Goal: Transaction & Acquisition: Purchase product/service

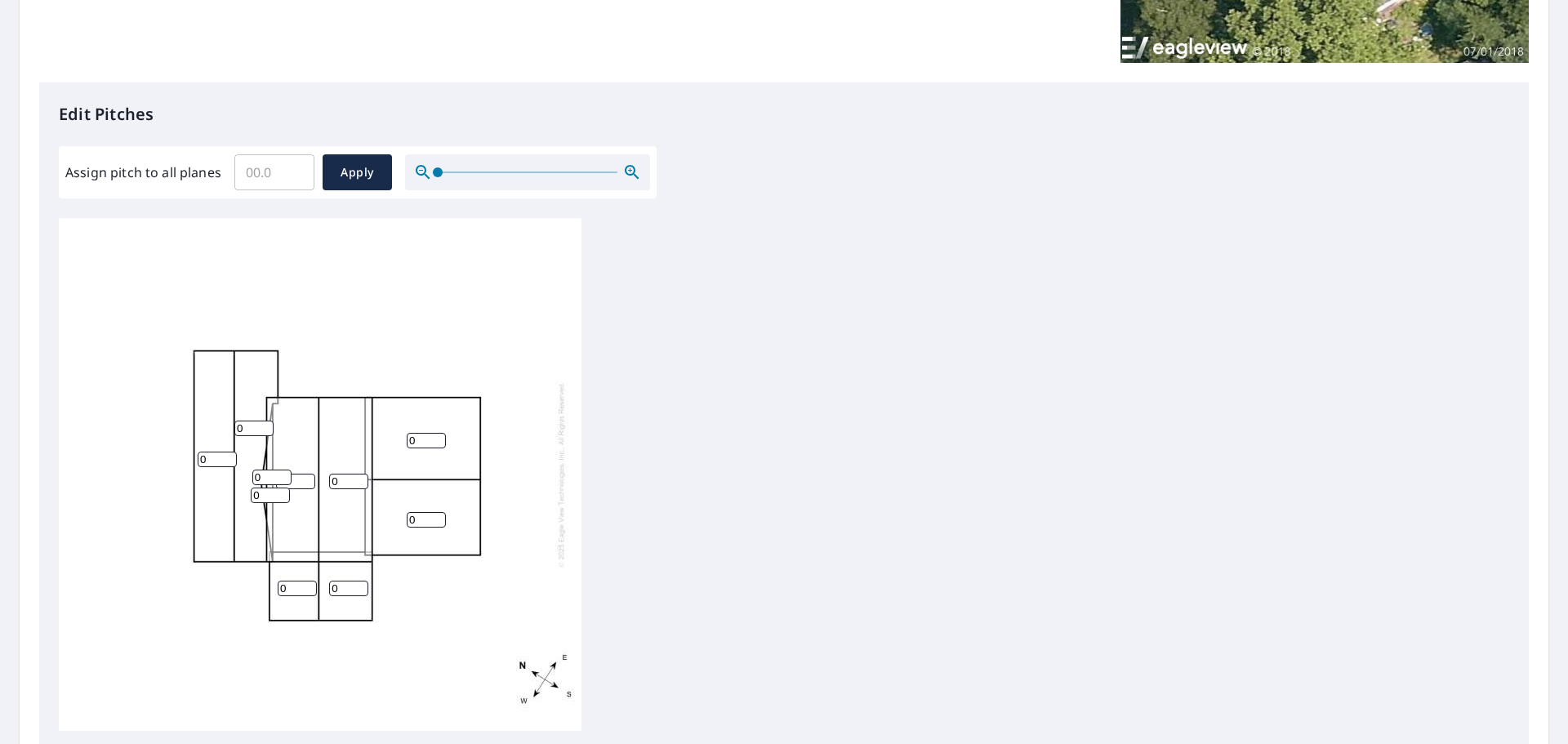
scroll to position [326, 0]
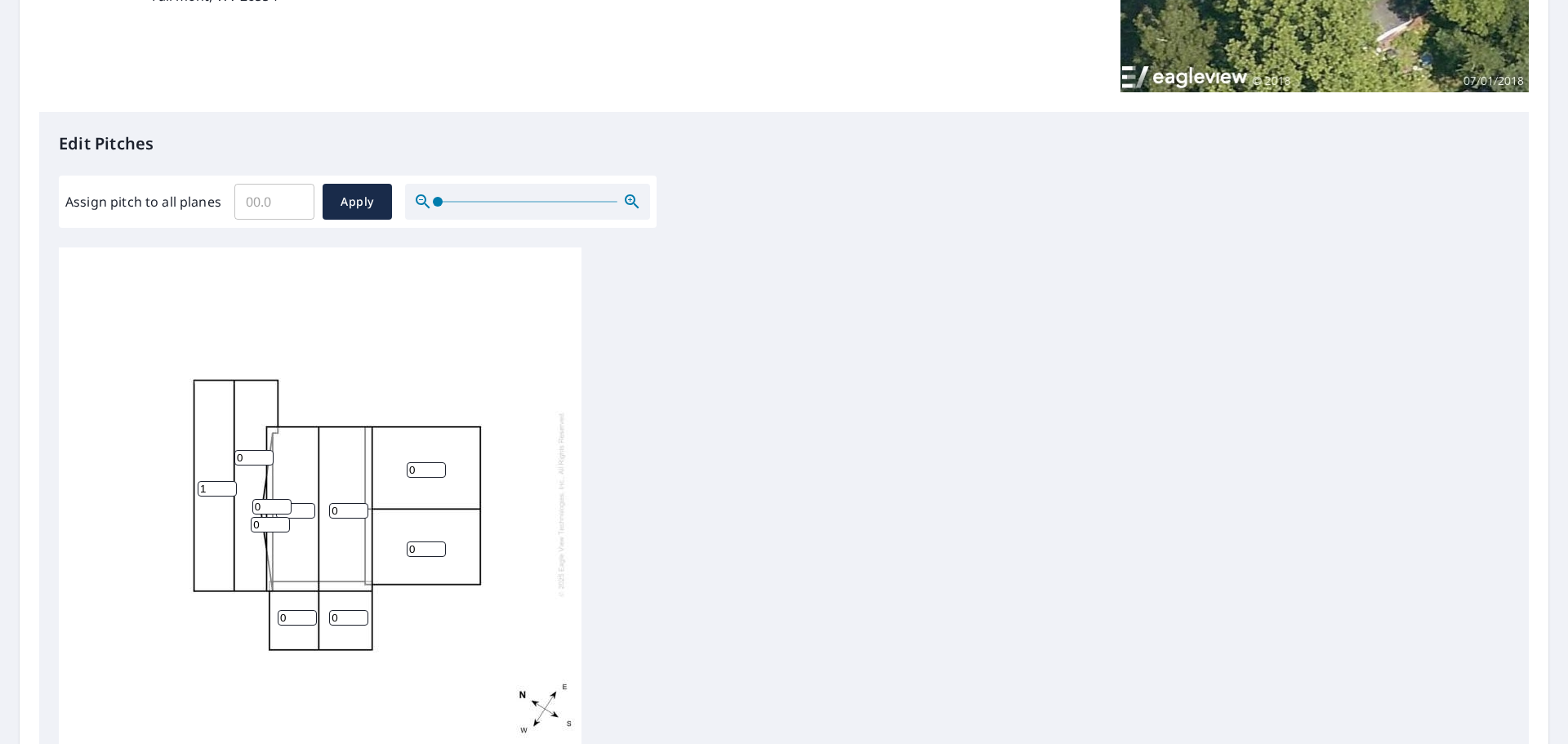
click at [228, 483] on input "1" at bounding box center [217, 488] width 40 height 15
click at [228, 483] on input "2" at bounding box center [217, 488] width 40 height 15
type input "3"
click at [228, 483] on input "3" at bounding box center [217, 488] width 40 height 15
click at [269, 451] on input "1" at bounding box center [254, 457] width 40 height 15
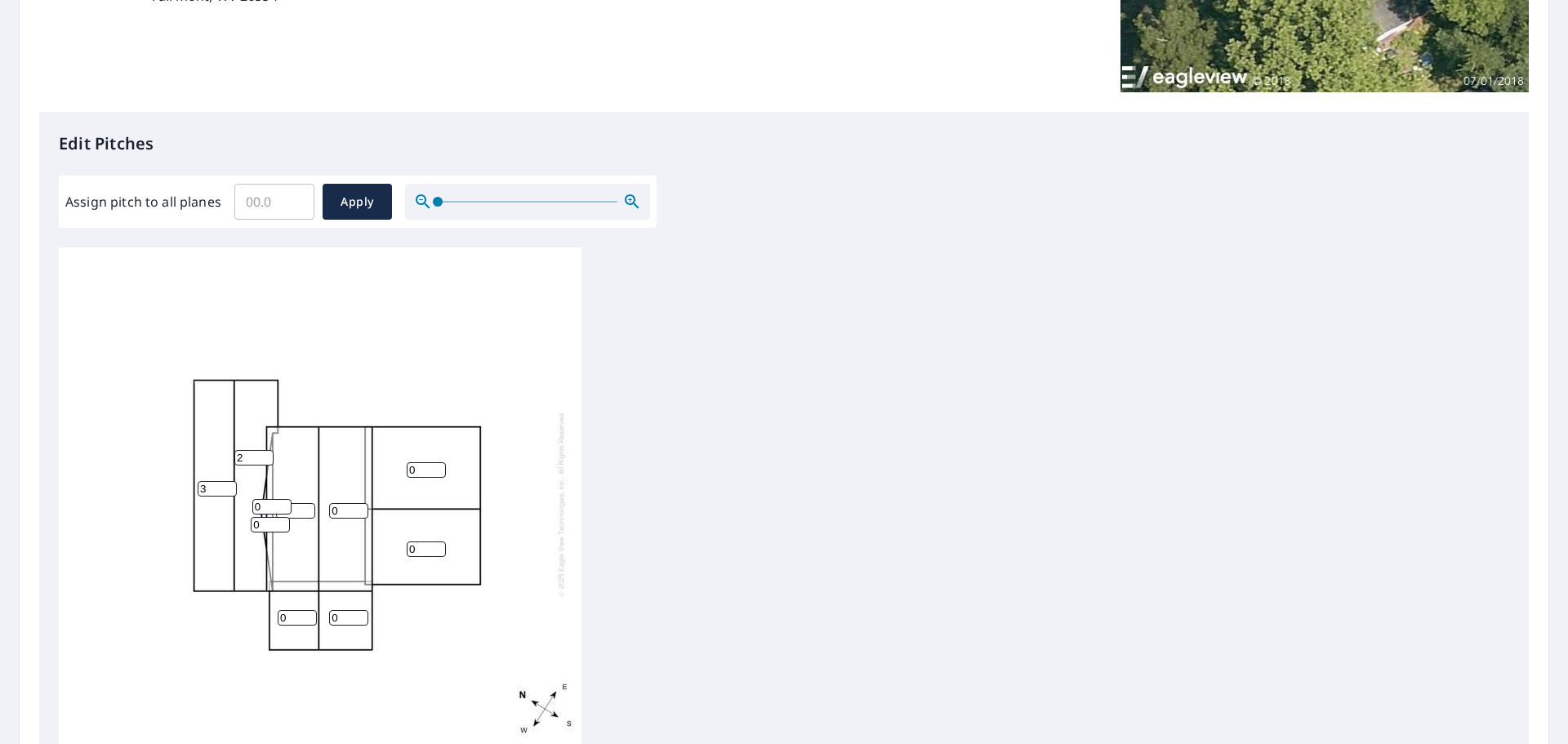
type input "2"
click at [268, 451] on input "2" at bounding box center [254, 457] width 40 height 15
click at [284, 502] on input "1" at bounding box center [272, 506] width 40 height 15
type input "2"
click at [284, 502] on input "2" at bounding box center [272, 506] width 40 height 15
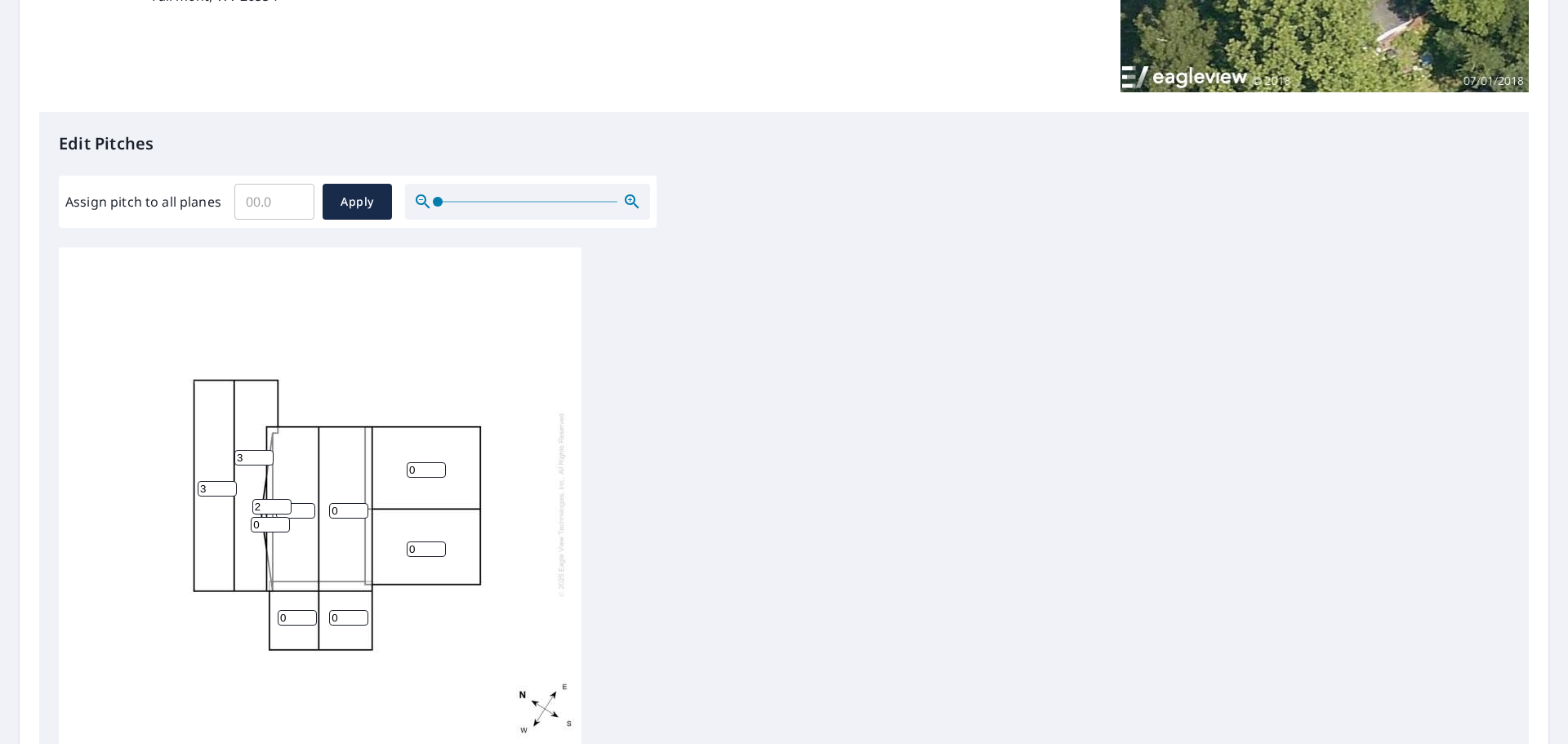
type input "3"
click at [267, 456] on input "3" at bounding box center [254, 457] width 40 height 15
click at [282, 520] on input "1" at bounding box center [270, 524] width 40 height 15
type input "2"
click at [282, 520] on input "2" at bounding box center [270, 524] width 40 height 15
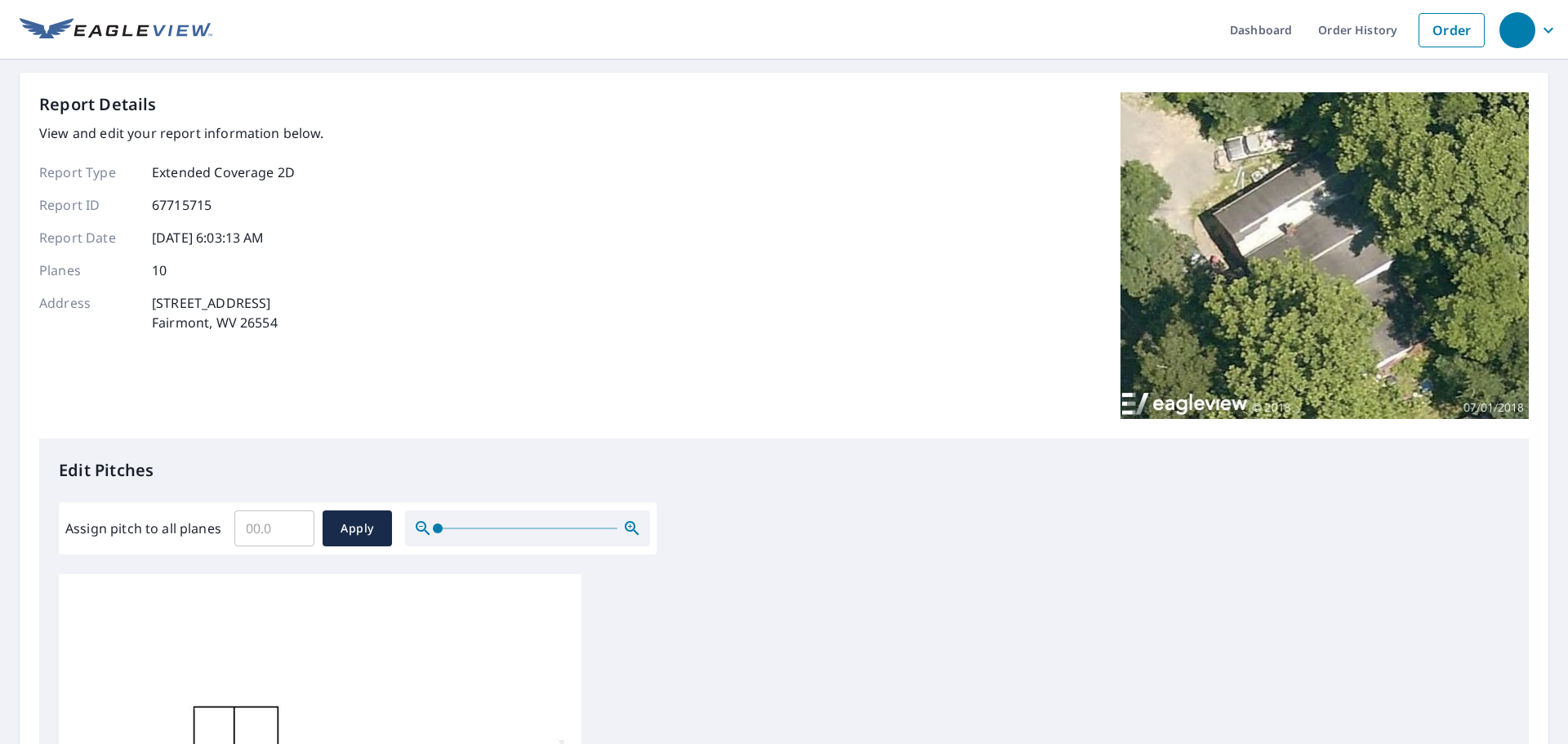
scroll to position [245, 0]
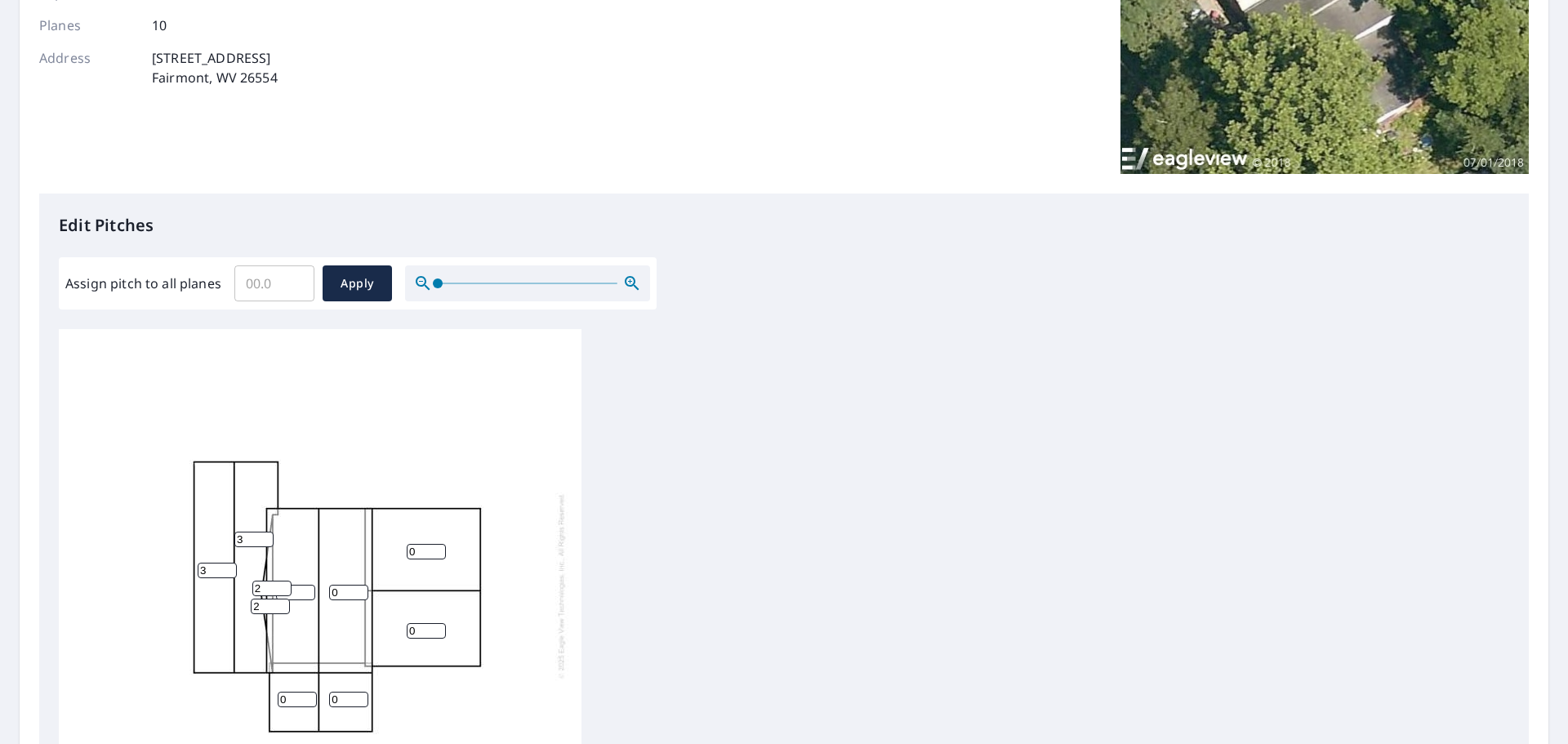
click at [309, 588] on input "1" at bounding box center [295, 593] width 40 height 15
click at [309, 588] on input "2" at bounding box center [295, 593] width 40 height 15
click at [309, 587] on input "3" at bounding box center [295, 593] width 40 height 15
type input "4"
click at [309, 586] on input "4" at bounding box center [295, 593] width 40 height 15
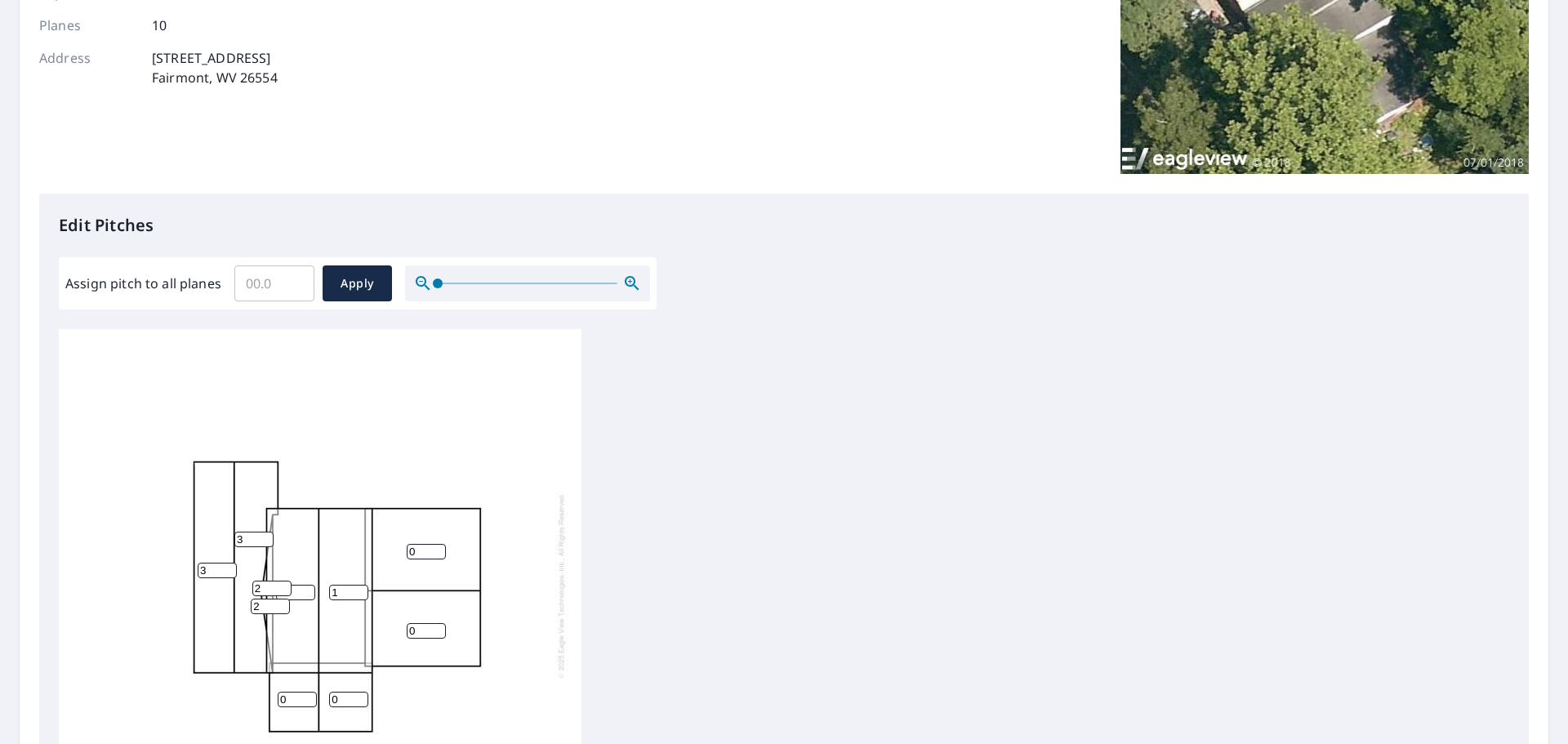
click at [362, 587] on input "1" at bounding box center [349, 593] width 40 height 15
click at [362, 587] on input "2" at bounding box center [349, 593] width 40 height 15
click at [362, 587] on input "3" at bounding box center [349, 593] width 40 height 15
type input "4"
click at [362, 587] on input "4" at bounding box center [349, 593] width 40 height 15
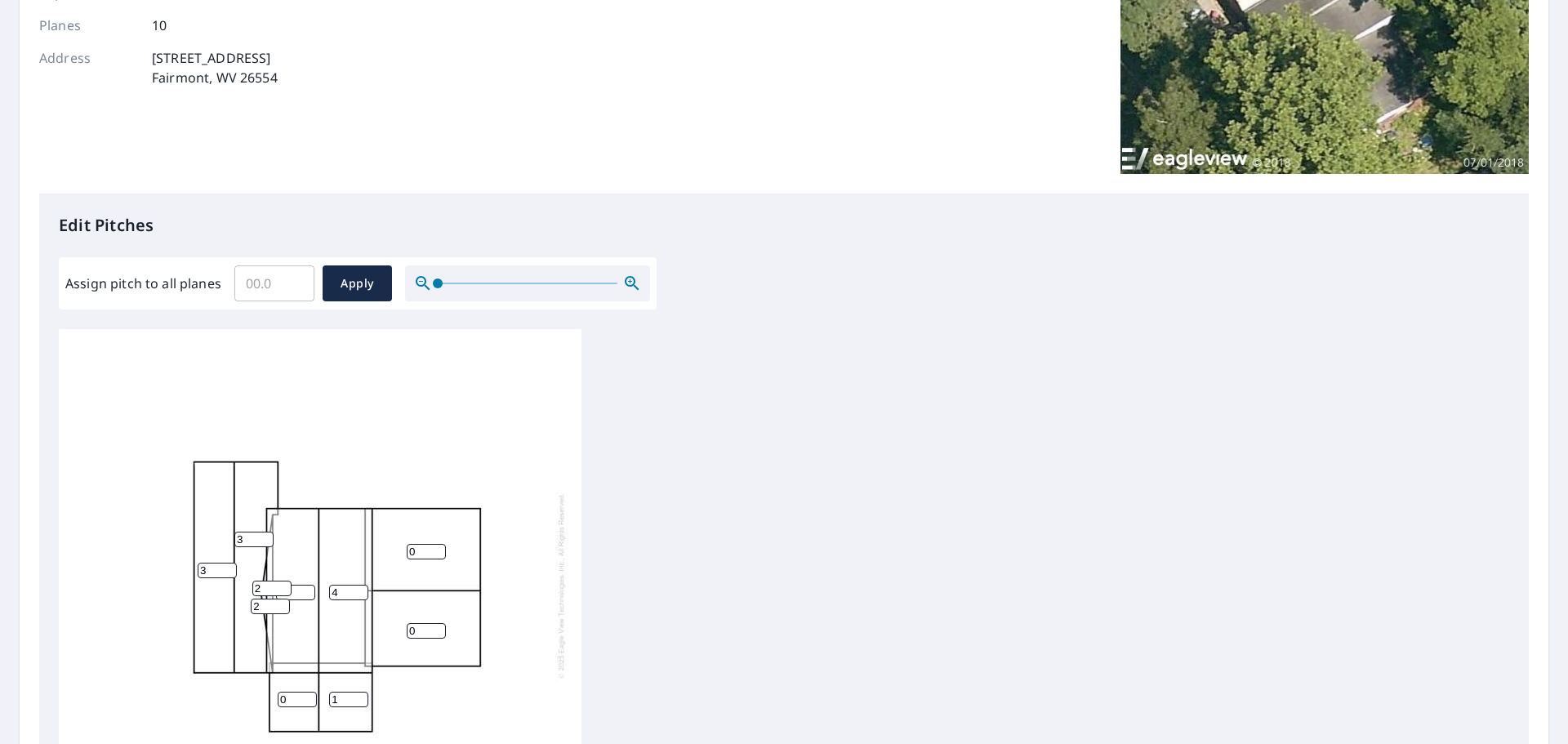
click at [356, 693] on input "1" at bounding box center [349, 699] width 40 height 15
click at [356, 692] on input "2" at bounding box center [349, 699] width 40 height 15
click at [356, 692] on input "3" at bounding box center [349, 699] width 40 height 15
type input "4"
click at [356, 692] on input "4" at bounding box center [349, 699] width 40 height 15
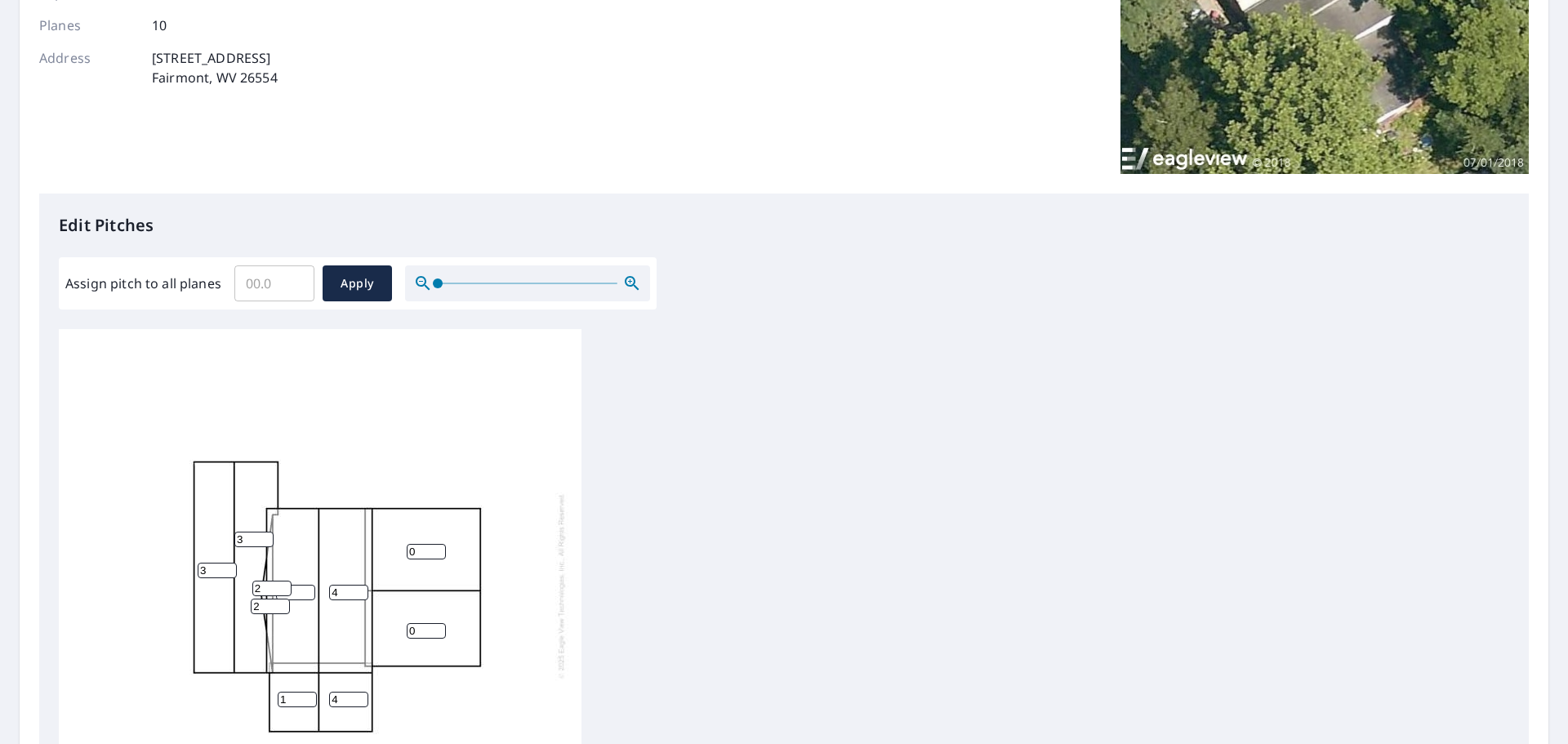
click at [307, 693] on input "1" at bounding box center [297, 699] width 40 height 15
click at [307, 693] on input "2" at bounding box center [297, 699] width 40 height 15
click at [307, 693] on input "3" at bounding box center [297, 699] width 40 height 15
type input "4"
click at [307, 693] on input "4" at bounding box center [297, 699] width 40 height 15
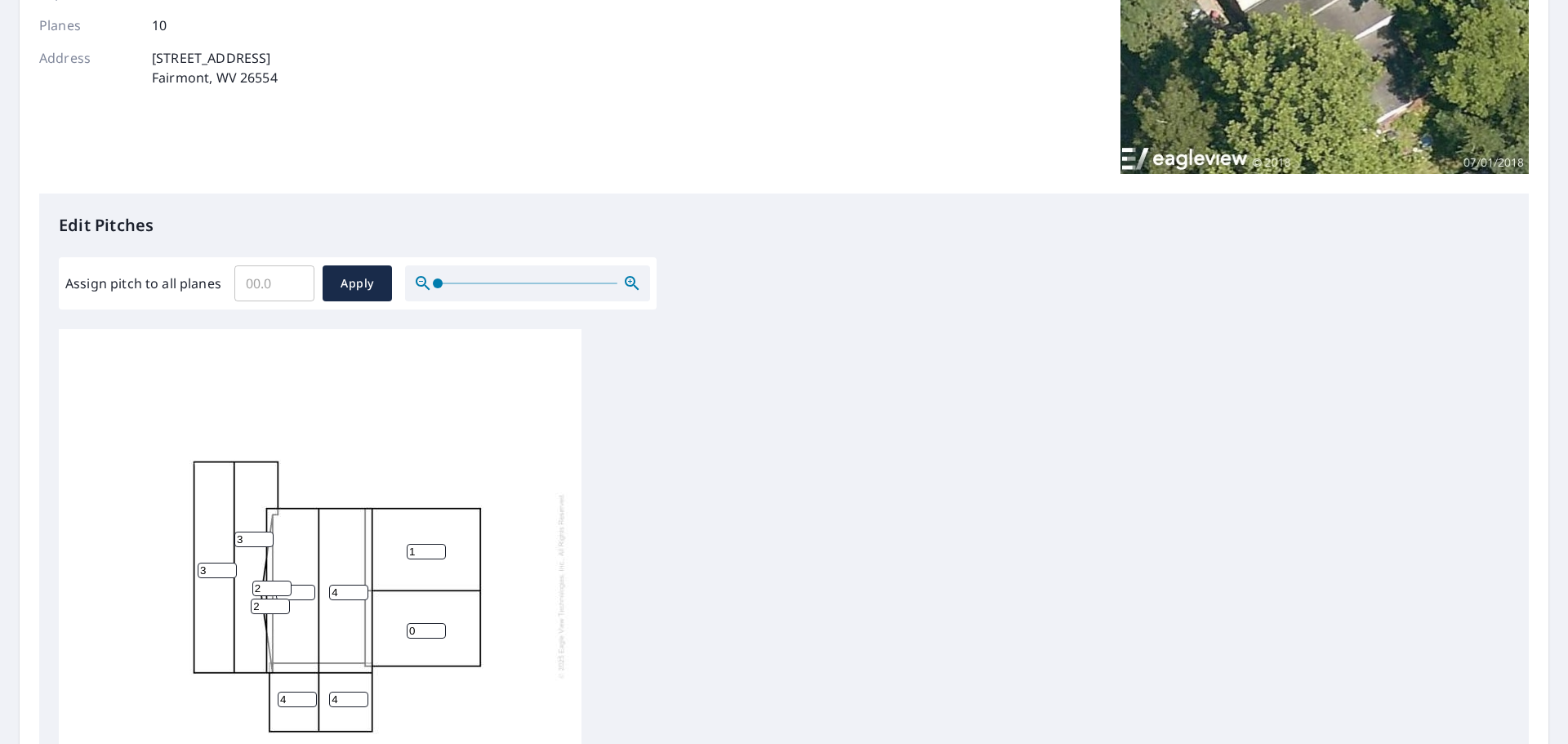
click at [437, 548] on input "1" at bounding box center [426, 551] width 40 height 15
click at [437, 548] on input "2" at bounding box center [426, 551] width 40 height 15
type input "3"
click at [437, 548] on input "3" at bounding box center [426, 551] width 40 height 15
click at [436, 628] on input "1" at bounding box center [426, 630] width 40 height 15
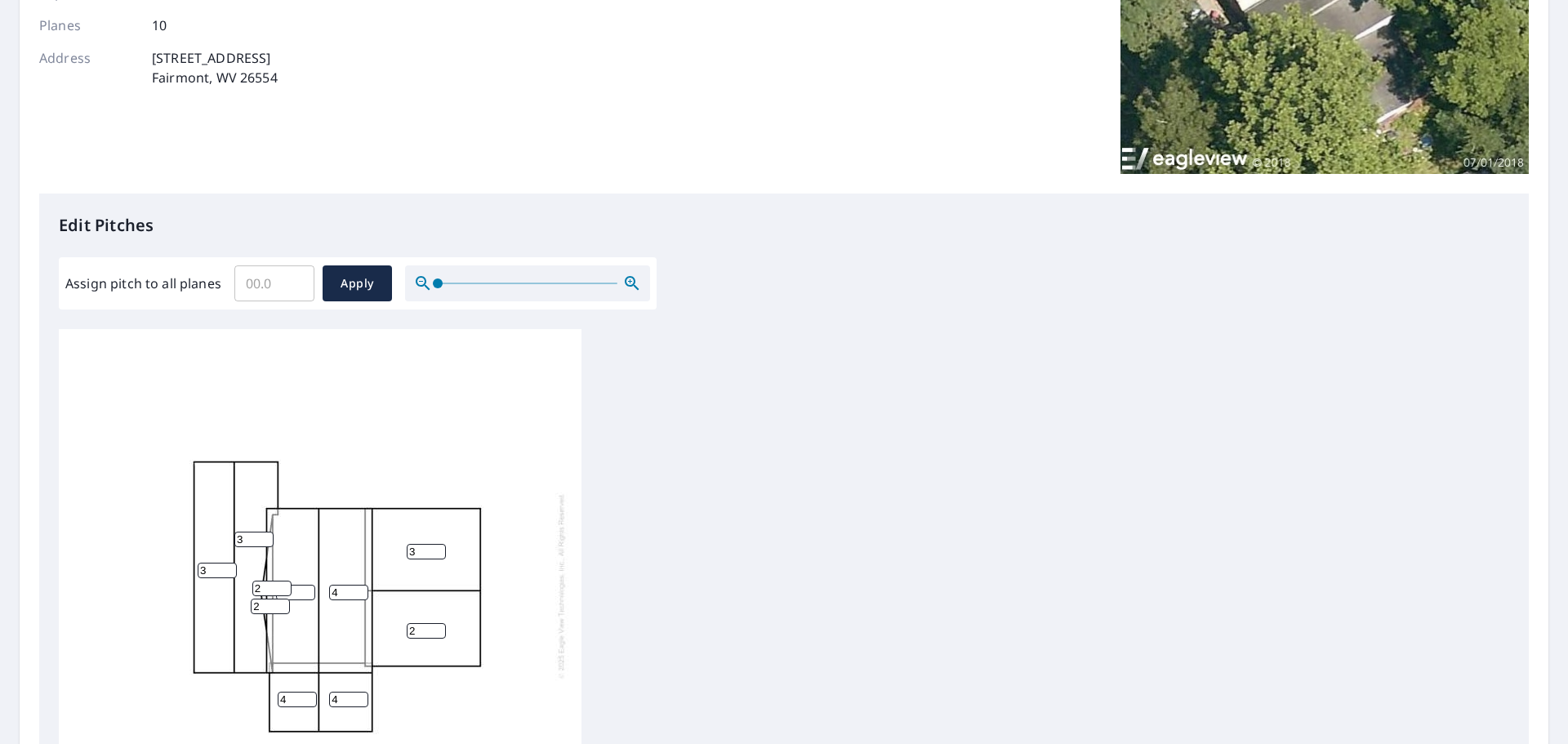
click at [436, 628] on input "2" at bounding box center [426, 630] width 40 height 15
type input "3"
click at [436, 629] on input "3" at bounding box center [426, 630] width 40 height 15
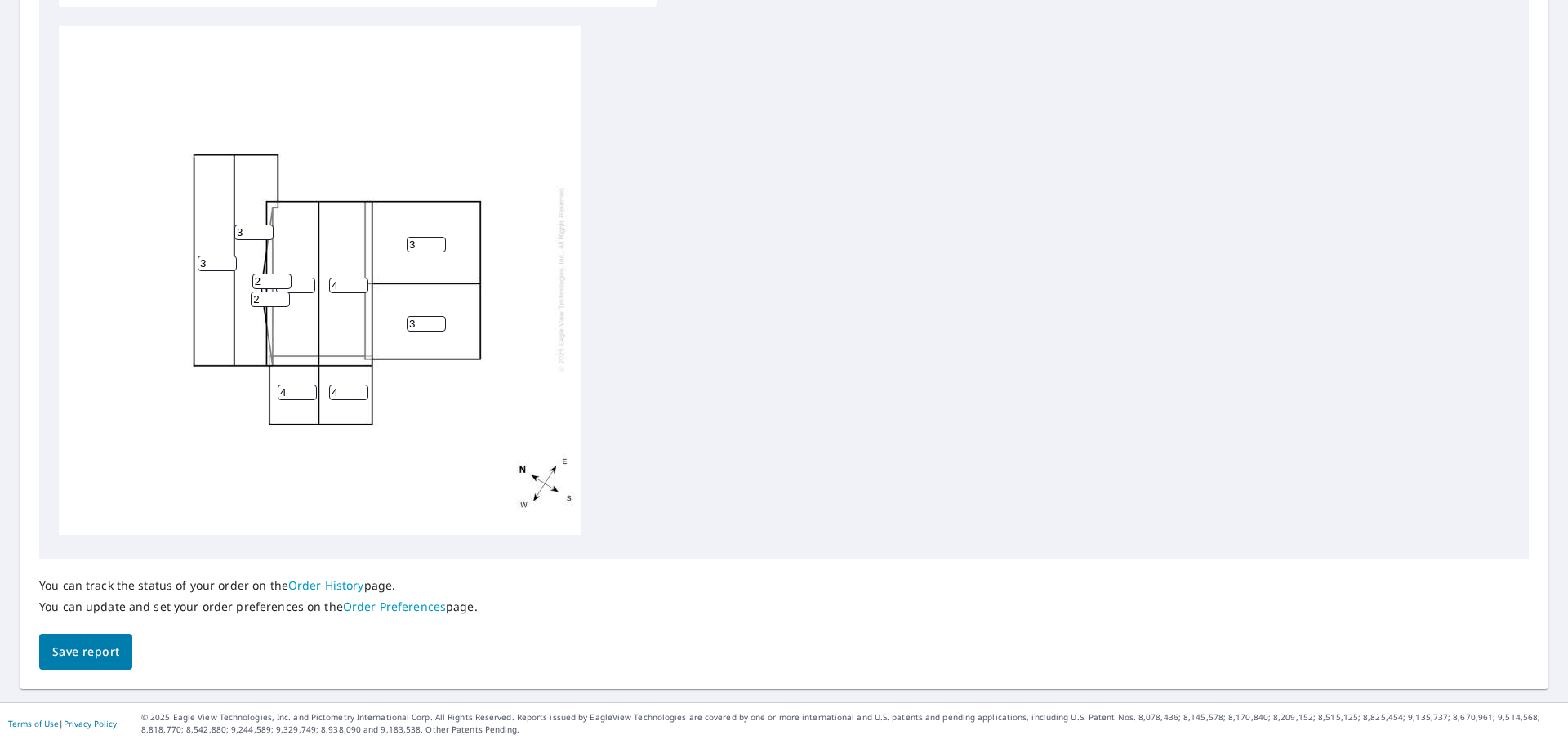
click at [107, 649] on span "Save report" at bounding box center [86, 652] width 67 height 21
click at [77, 641] on span "Save report" at bounding box center [86, 651] width 67 height 21
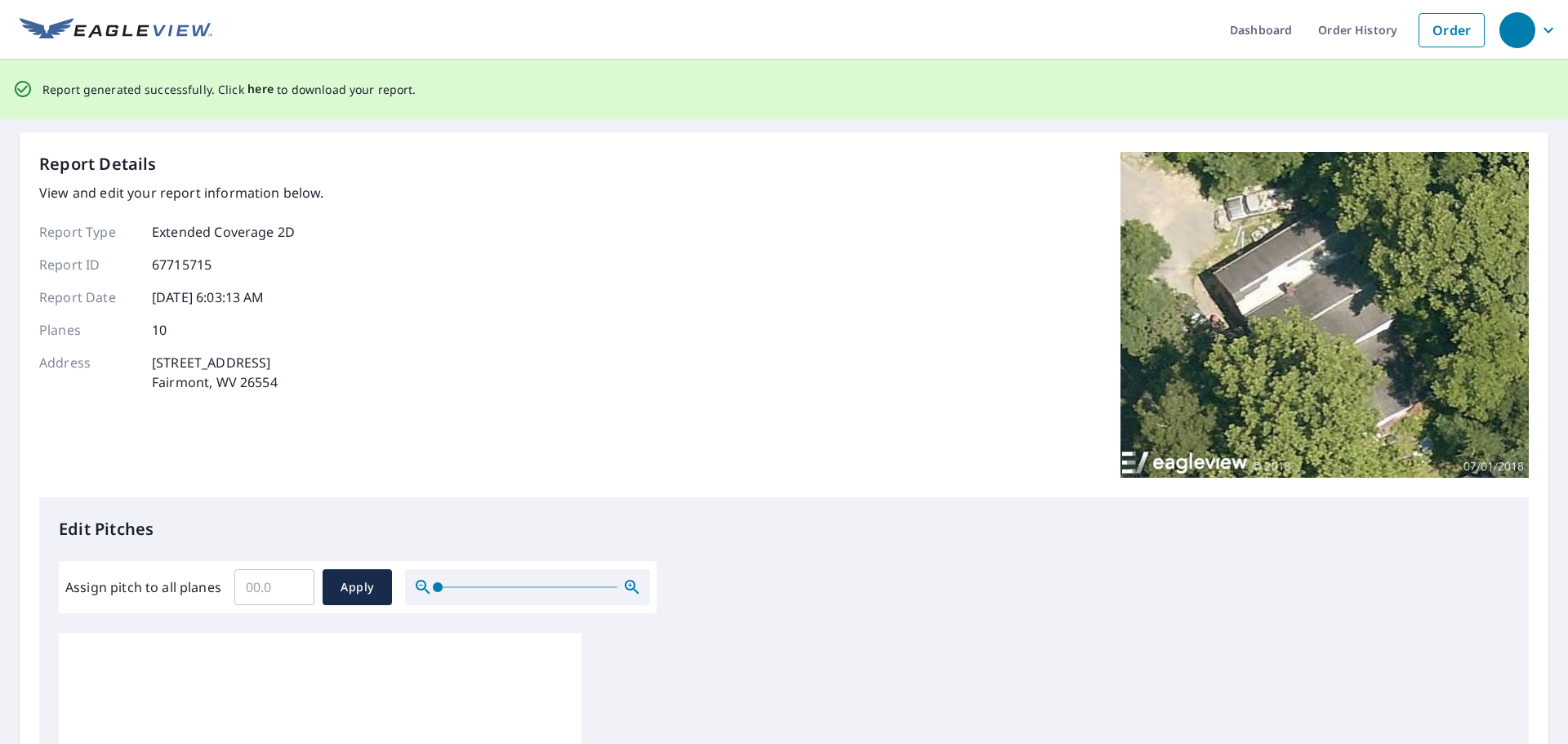
click at [249, 87] on span "here" at bounding box center [261, 89] width 27 height 21
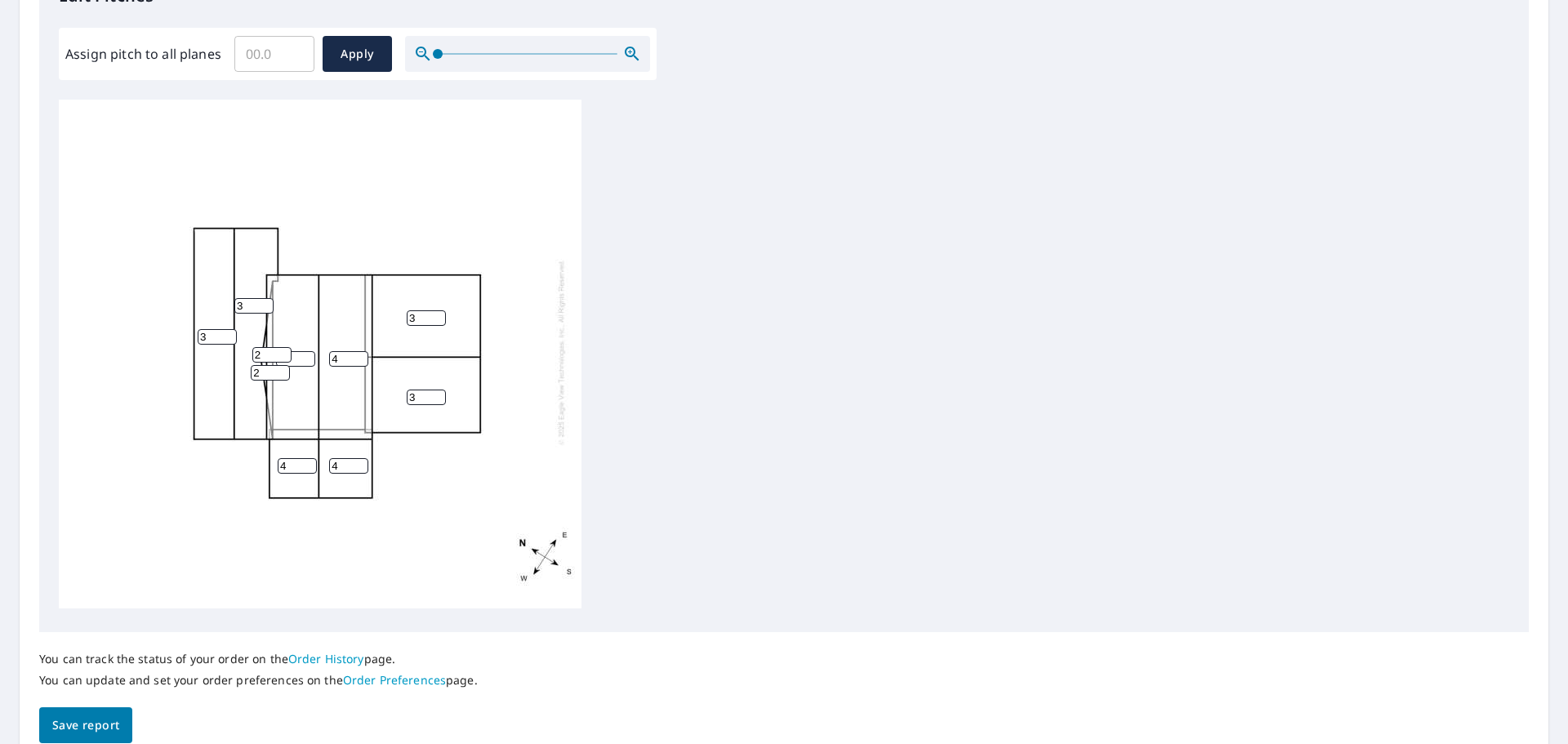
scroll to position [547, 0]
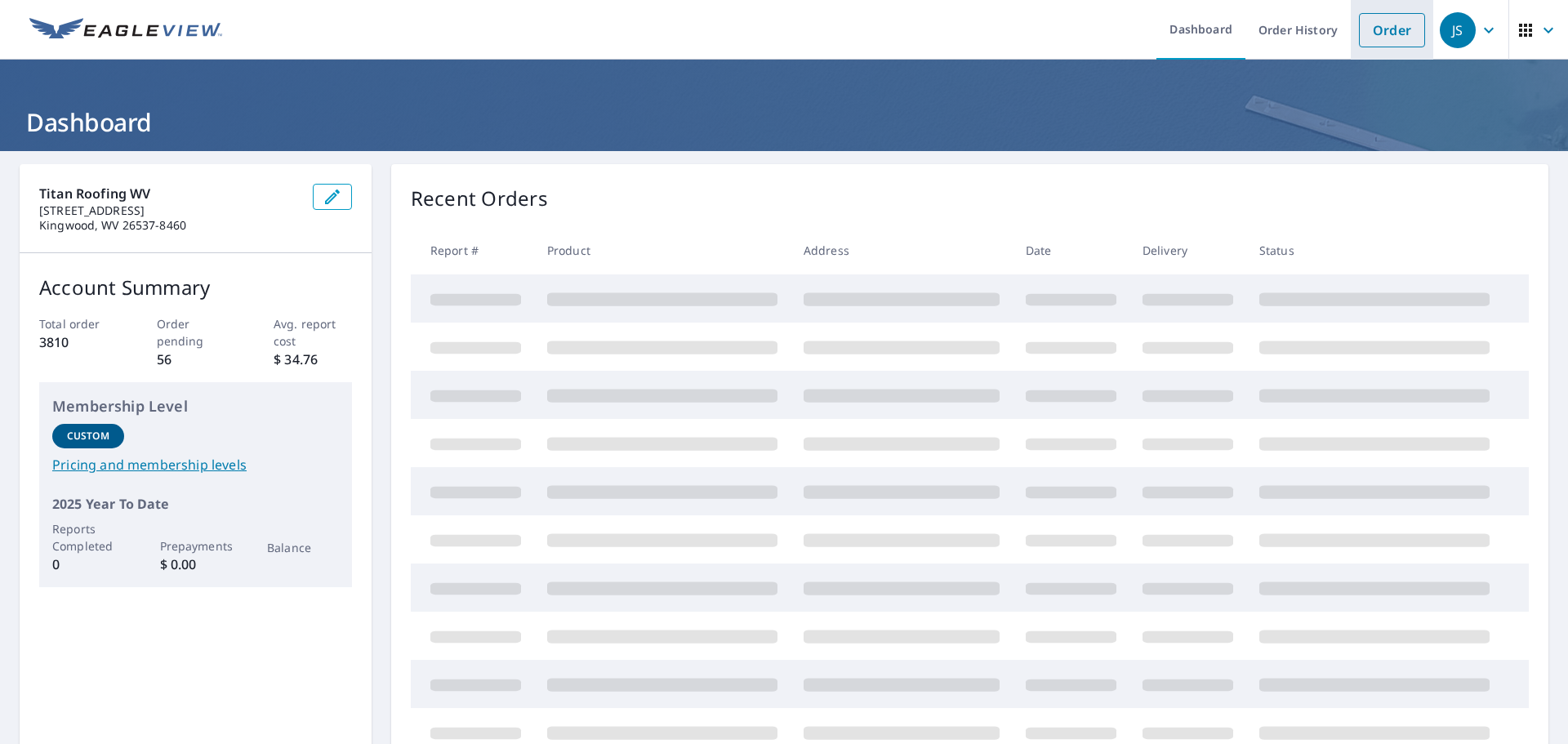
click at [1401, 37] on link "Order" at bounding box center [1391, 30] width 66 height 34
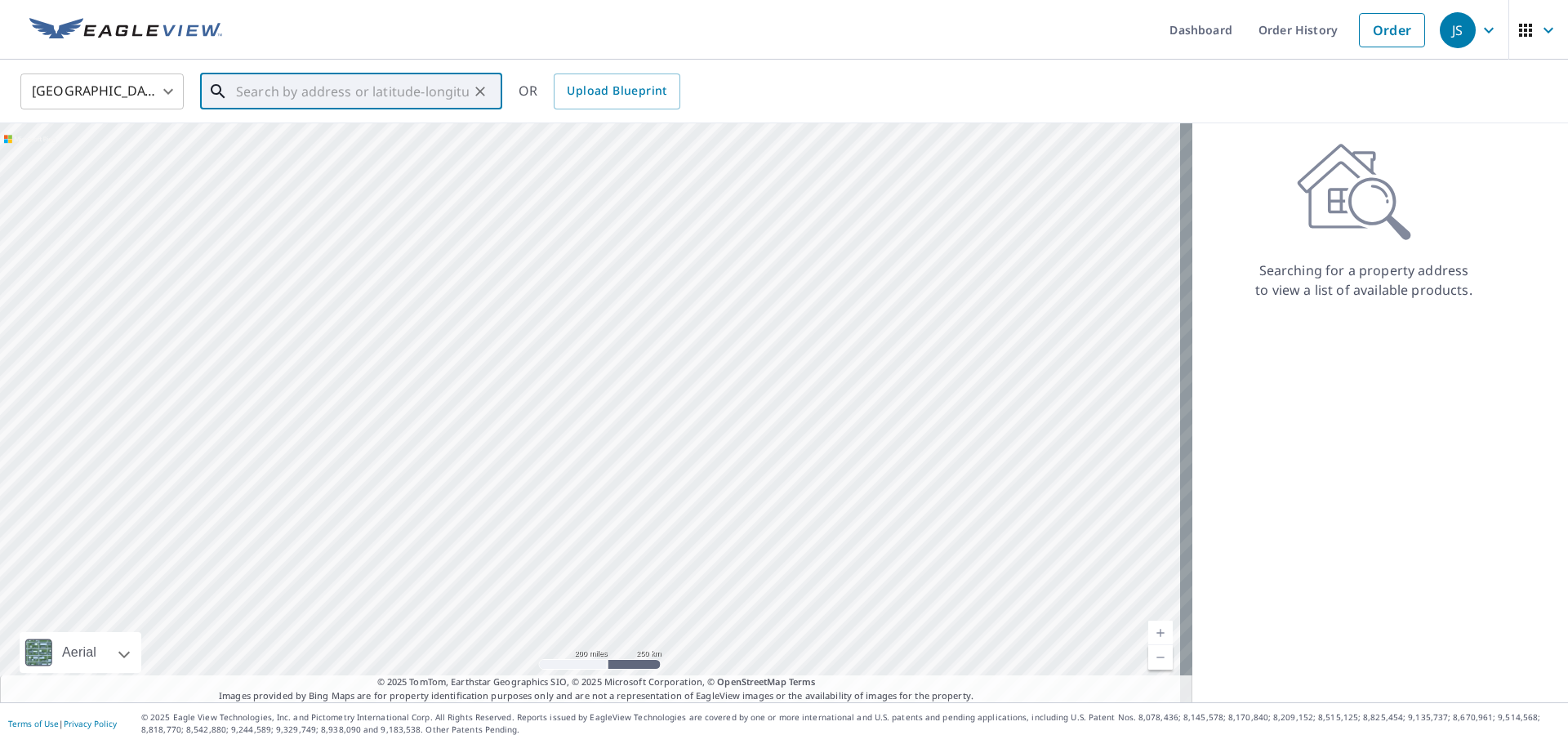
click at [375, 101] on input "text" at bounding box center [352, 91] width 232 height 46
paste input "[STREET_ADDRESS]"
click at [353, 136] on span "[STREET_ADDRESS]" at bounding box center [360, 138] width 257 height 20
type input "[STREET_ADDRESS]"
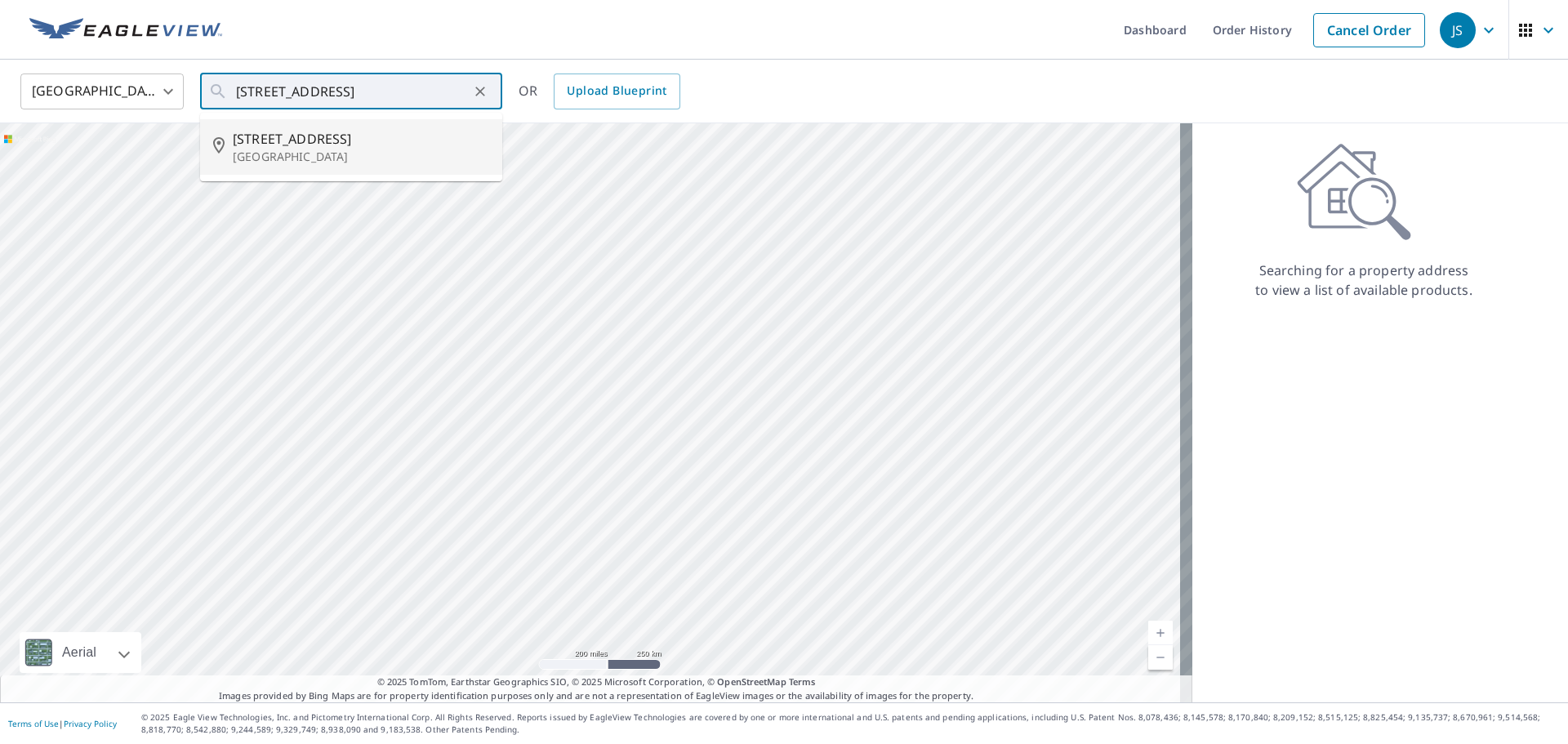
scroll to position [0, 0]
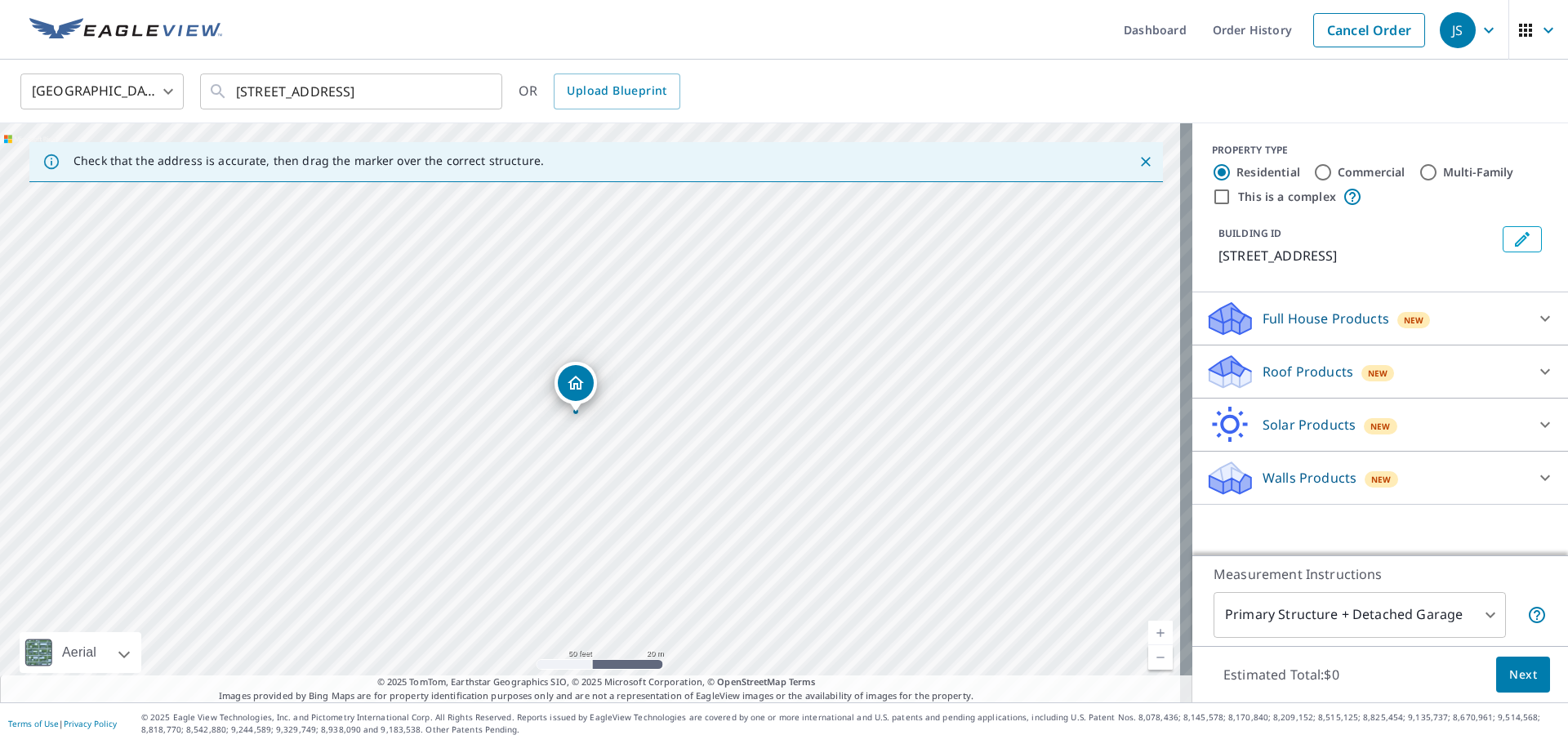
drag, startPoint x: 590, startPoint y: 395, endPoint x: 579, endPoint y: 396, distance: 11.0
click at [1385, 375] on div "Roof Products New" at bounding box center [1365, 372] width 320 height 39
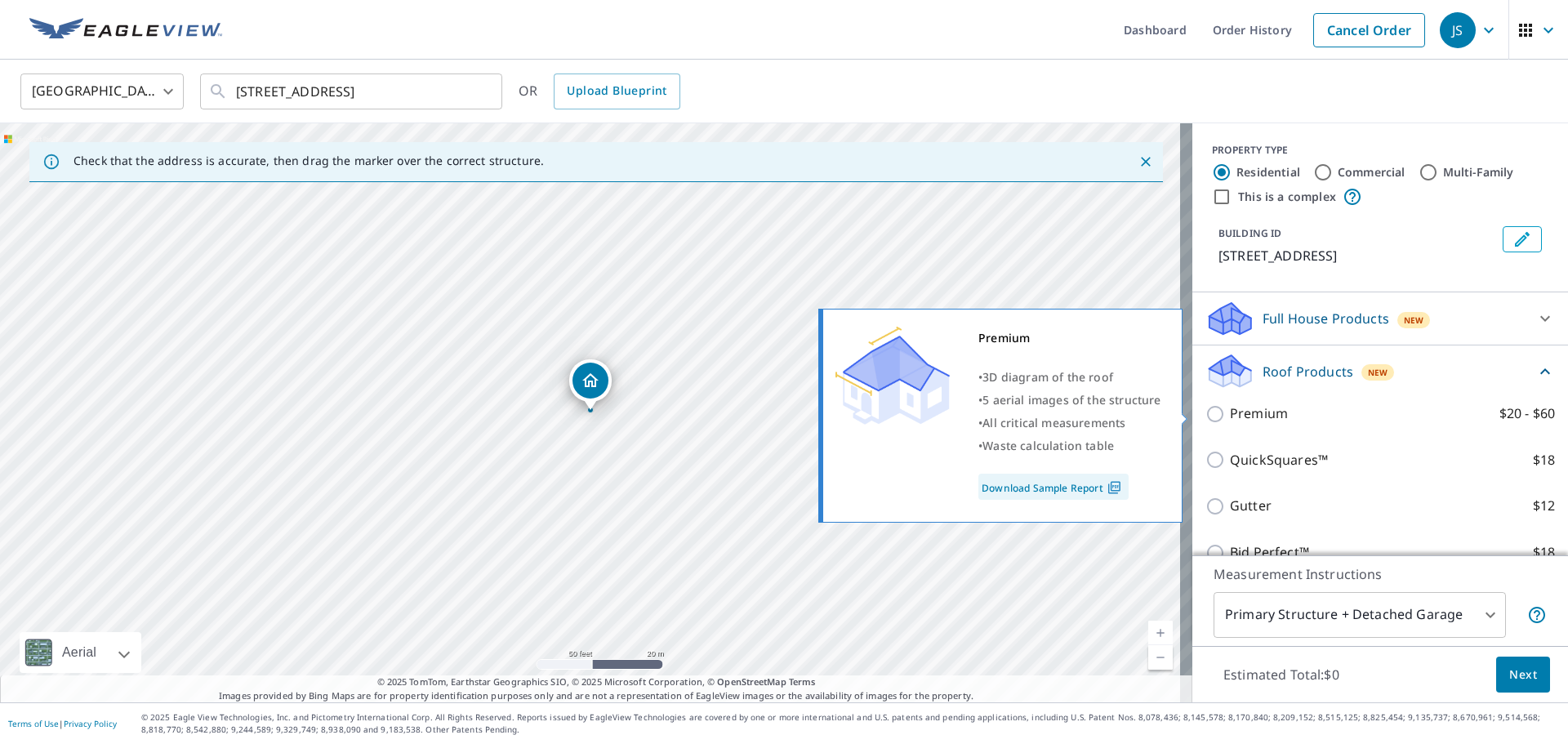
click at [1205, 416] on input "Premium $20 - $60" at bounding box center [1217, 414] width 24 height 20
checkbox input "true"
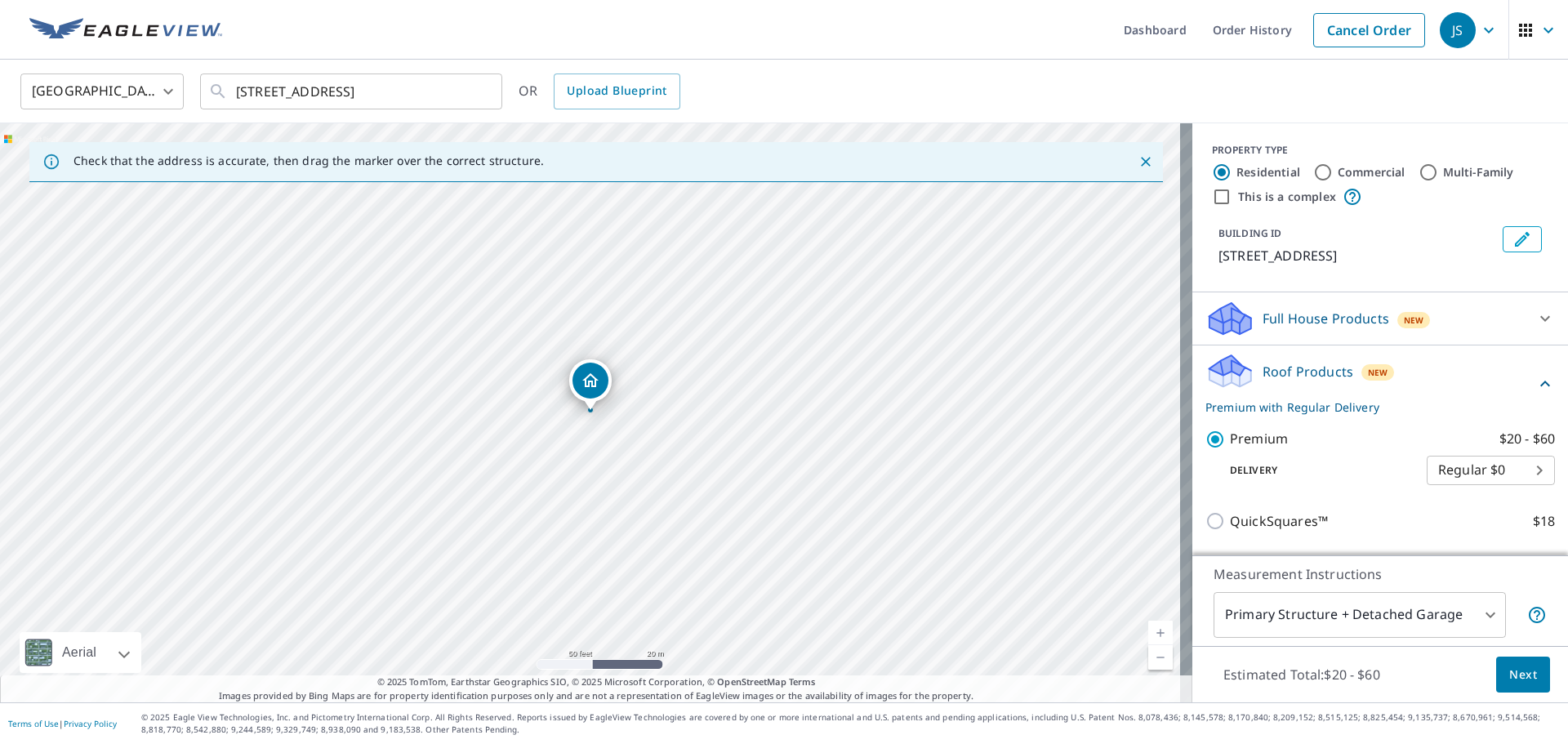
click at [1510, 678] on span "Next" at bounding box center [1523, 675] width 28 height 21
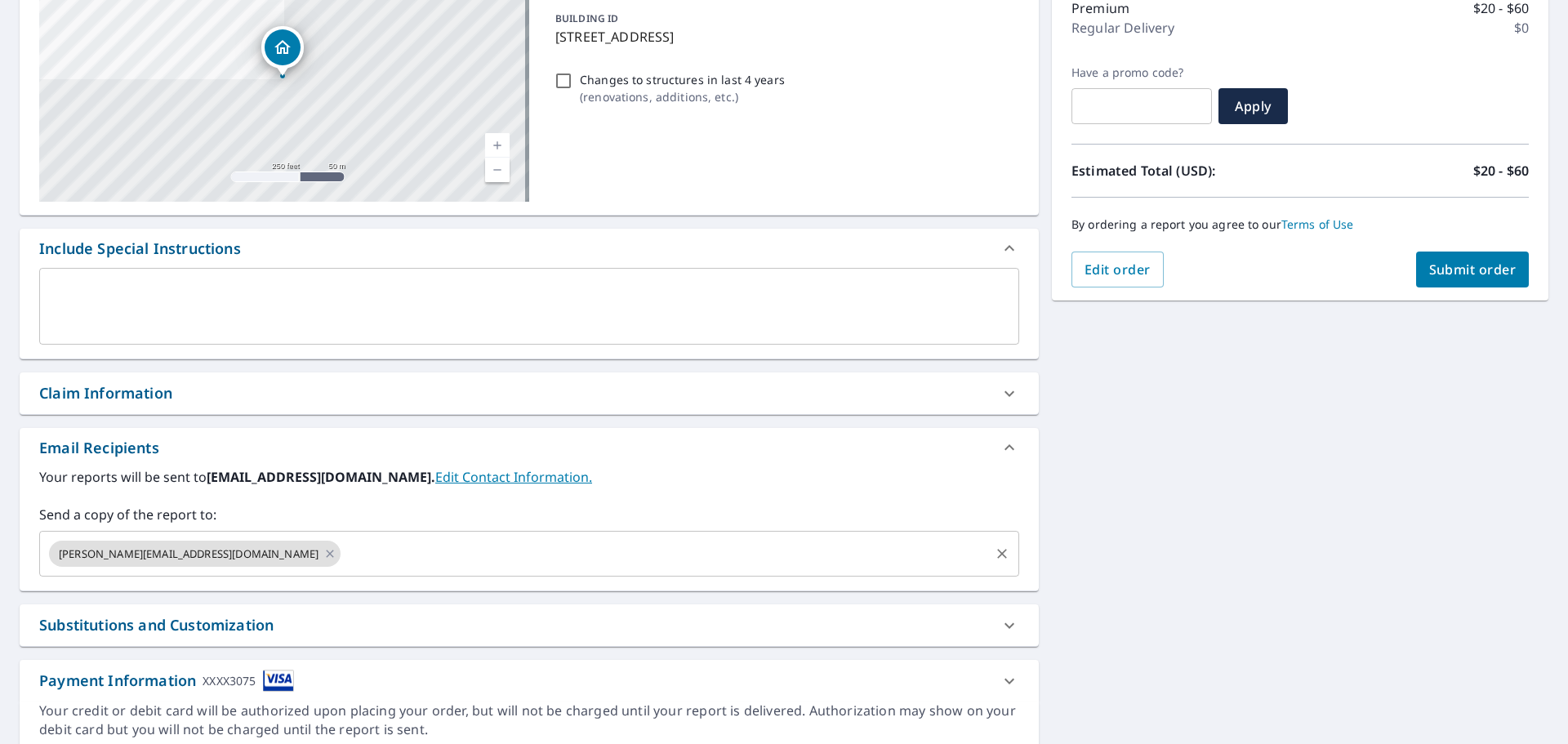
scroll to position [245, 0]
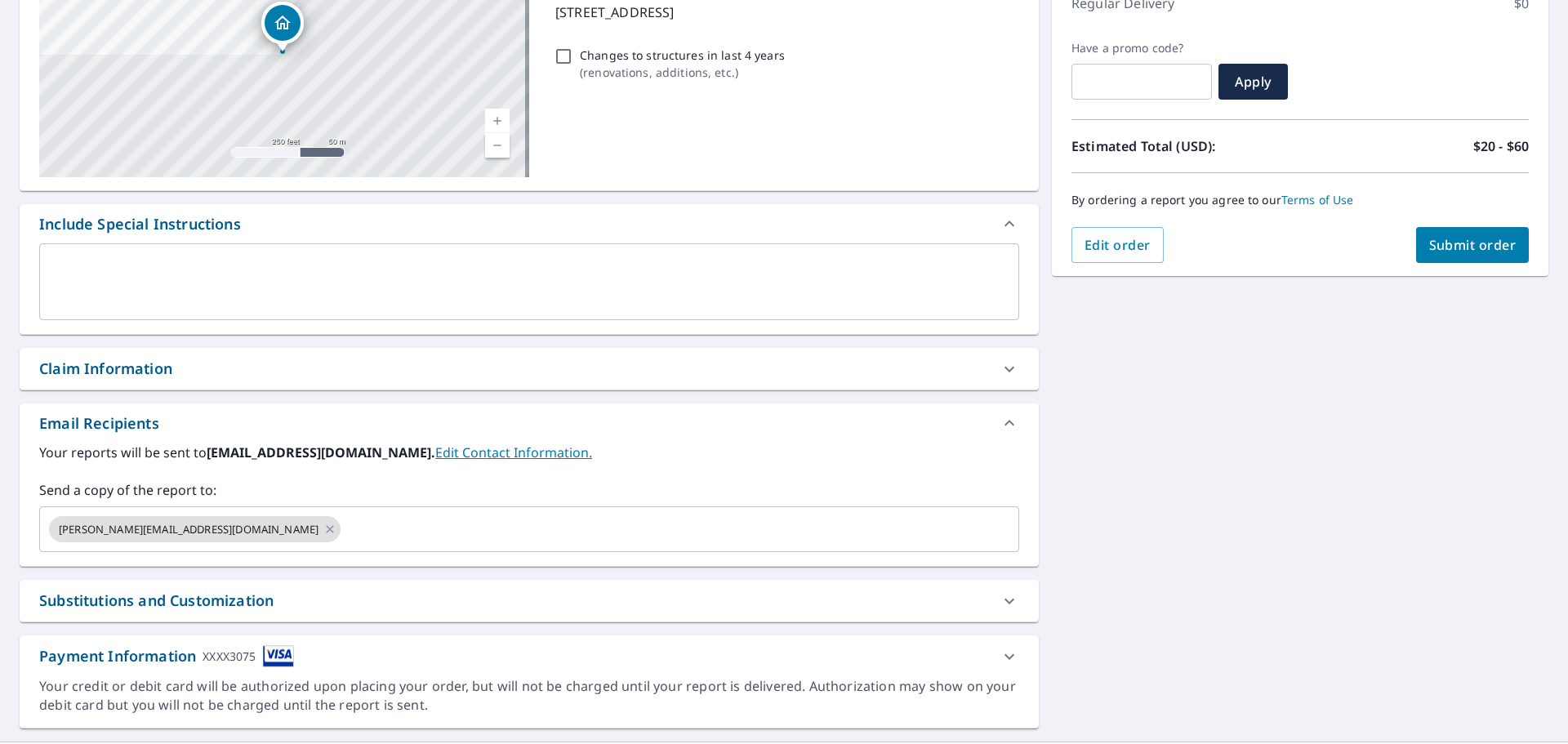
click at [1448, 257] on button "Submit order" at bounding box center [1472, 245] width 114 height 36
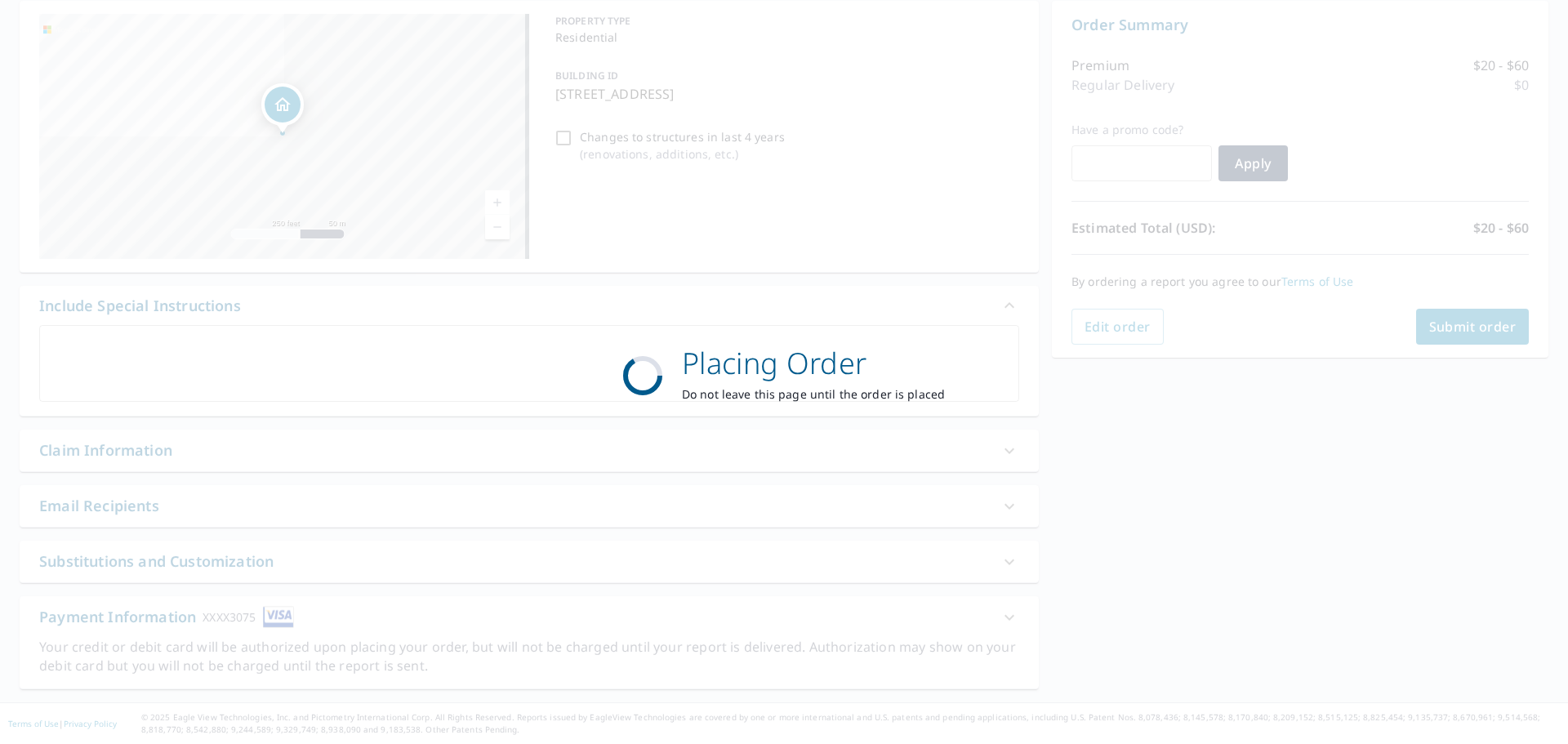
scroll to position [164, 0]
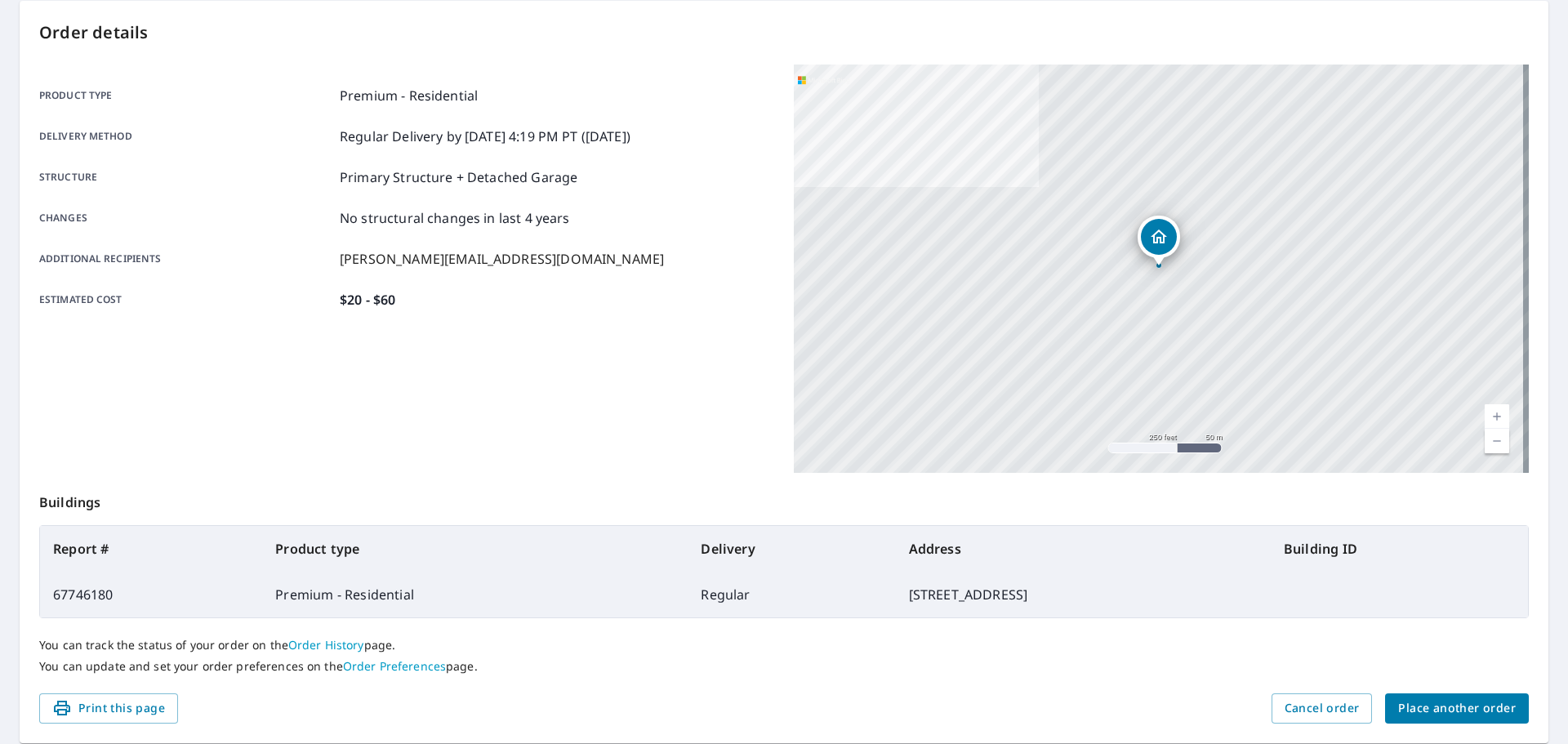
click at [1402, 698] on span "Place another order" at bounding box center [1456, 708] width 118 height 21
